Goal: Communication & Community: Share content

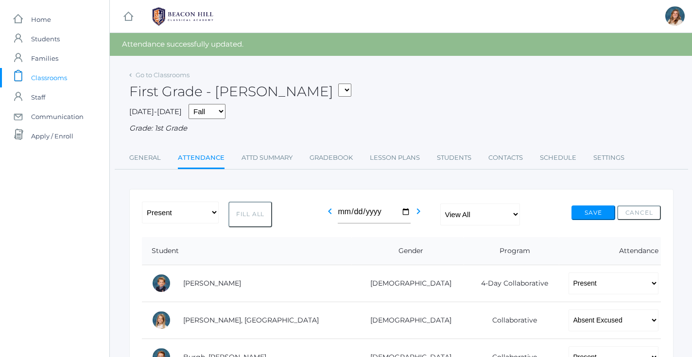
click at [56, 75] on span "Classrooms" at bounding box center [49, 77] width 36 height 19
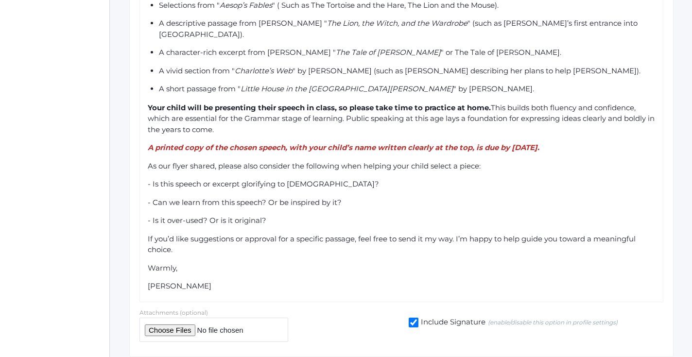
scroll to position [482, 0]
click at [435, 103] on div "Your child will be presenting their speech in class, so please take time to pra…" at bounding box center [402, 119] width 508 height 33
click at [452, 179] on div "- Is this speech or excerpt glorifying to [DEMOGRAPHIC_DATA]?" at bounding box center [402, 184] width 508 height 11
click at [216, 162] on span "As our flyer shared, please also consider the following when helping your child…" at bounding box center [314, 166] width 333 height 9
drag, startPoint x: 222, startPoint y: 136, endPoint x: 147, endPoint y: 136, distance: 74.8
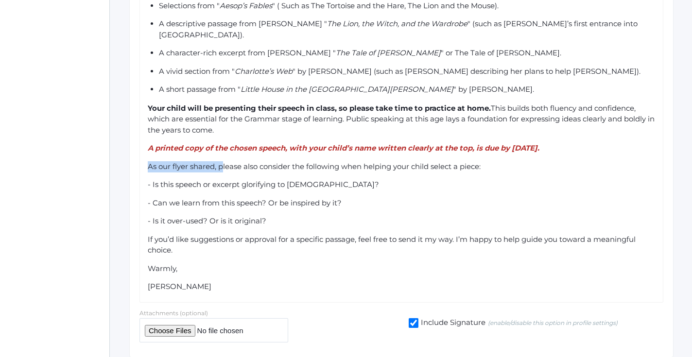
click at [148, 162] on span "As our flyer shared, please also consider the following when helping your child…" at bounding box center [314, 166] width 333 height 9
click at [459, 161] on div "Please also consider the following when helping your child select a piece:" at bounding box center [402, 166] width 508 height 11
click at [344, 263] on div "Warmly," at bounding box center [402, 268] width 508 height 11
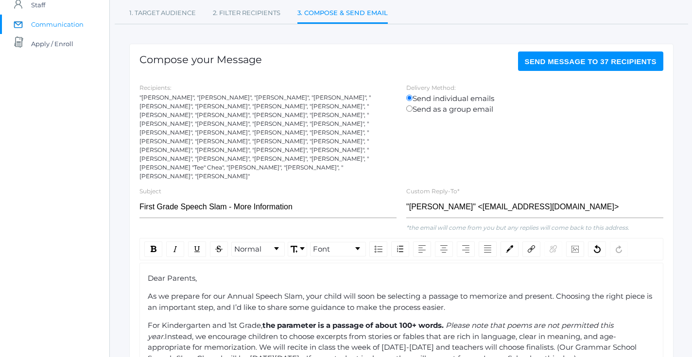
scroll to position [52, 0]
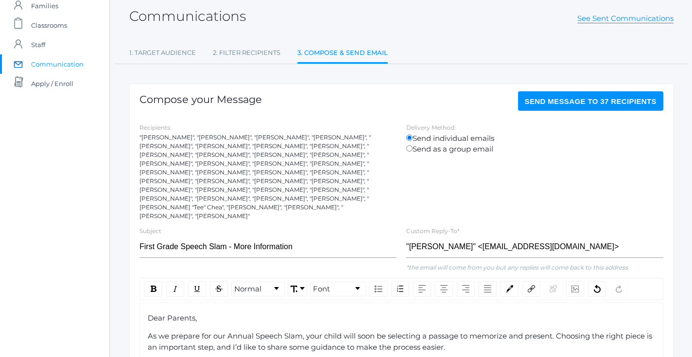
click at [587, 100] on span "Send Message to 37 recipients" at bounding box center [591, 101] width 132 height 8
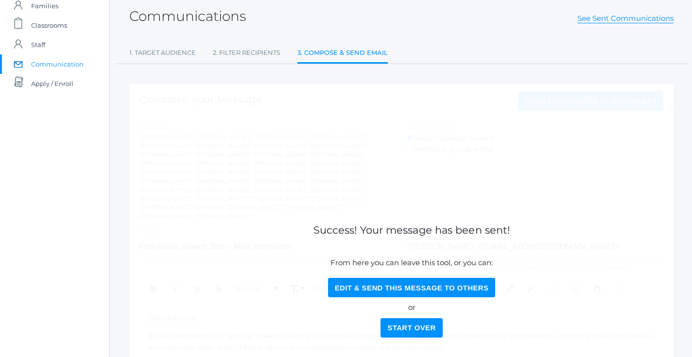
click at [417, 326] on button "Start Over" at bounding box center [411, 327] width 62 height 19
